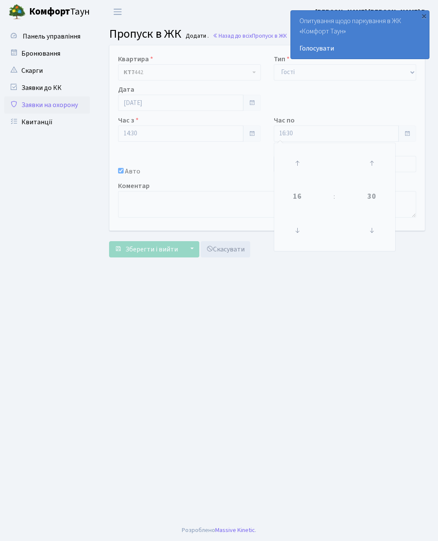
select select "3"
click at [296, 156] on icon at bounding box center [297, 163] width 23 height 23
click at [303, 157] on icon at bounding box center [297, 163] width 23 height 23
type input "18:30"
click at [286, 294] on main "Admin Пропуск в ЖК Додати Пропуск в ЖК Додати . Назад до всіх Пропуск в ЖК Квар…" at bounding box center [267, 272] width 342 height 496
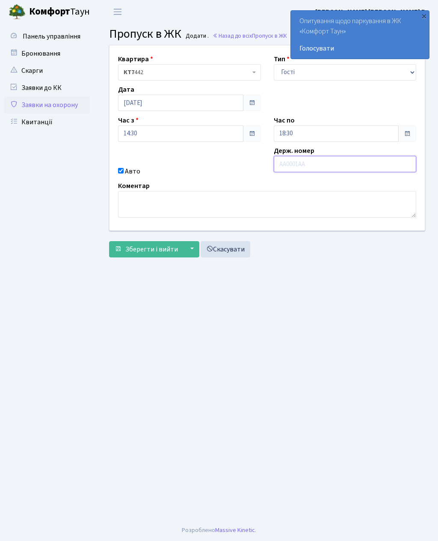
click at [295, 163] on input "text" at bounding box center [345, 164] width 143 height 16
type input "AI4348PM"
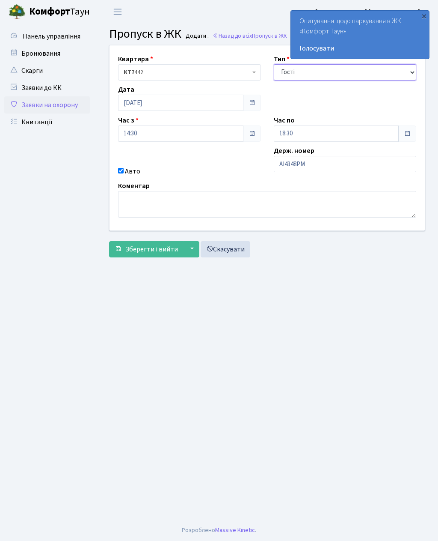
click at [285, 69] on select "- Доставка Таксі Гості Сервіс" at bounding box center [345, 72] width 143 height 16
click at [129, 246] on span "Зберегти і вийти" at bounding box center [151, 248] width 53 height 9
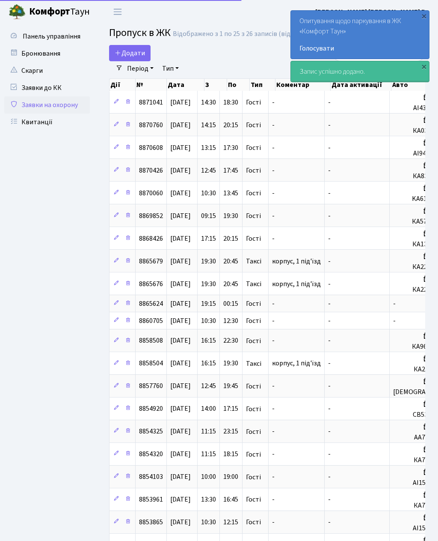
select select "25"
